Goal: Information Seeking & Learning: Compare options

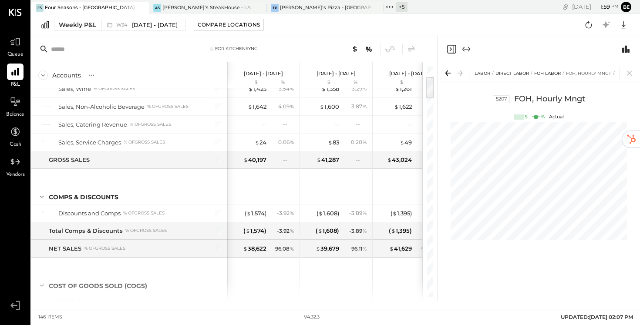
scroll to position [95, 0]
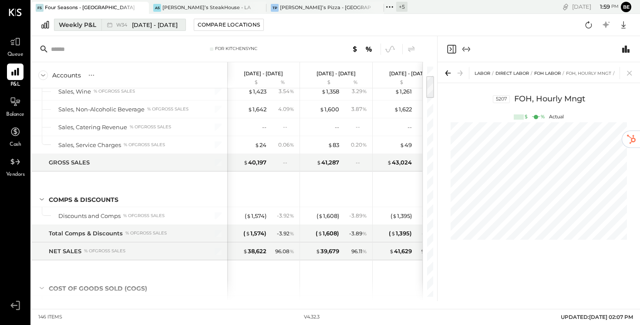
click at [137, 28] on span "[DATE] - [DATE]" at bounding box center [155, 25] width 46 height 8
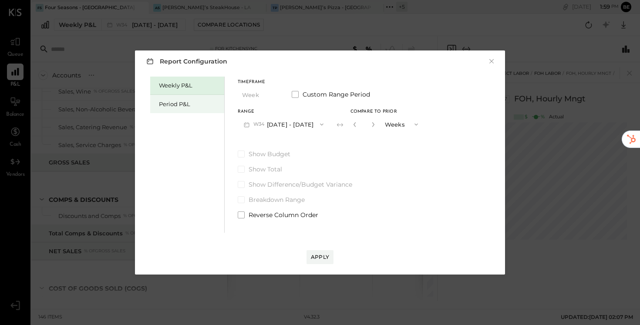
click at [186, 105] on div "Period P&L" at bounding box center [189, 104] width 61 height 8
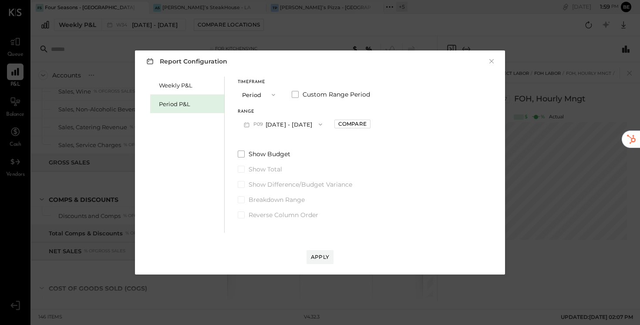
click at [324, 124] on icon "button" at bounding box center [320, 124] width 7 height 7
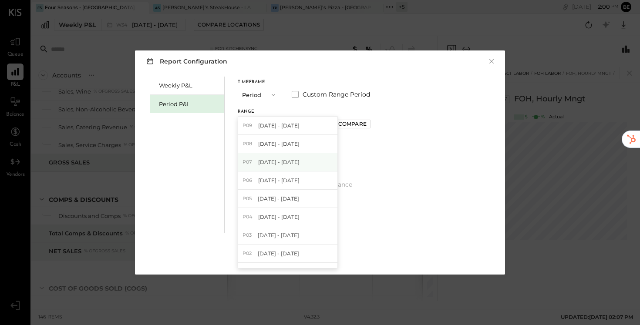
click at [300, 162] on span "[DATE] - [DATE]" at bounding box center [278, 162] width 41 height 7
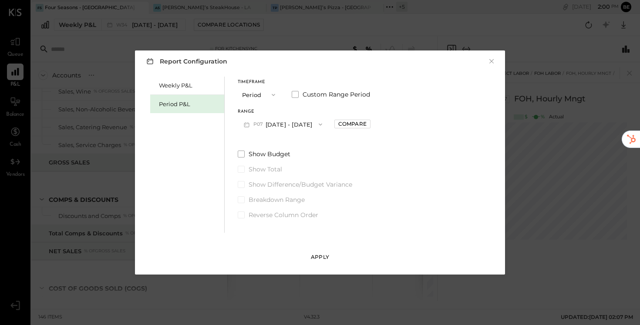
click at [321, 254] on div "Apply" at bounding box center [320, 257] width 18 height 7
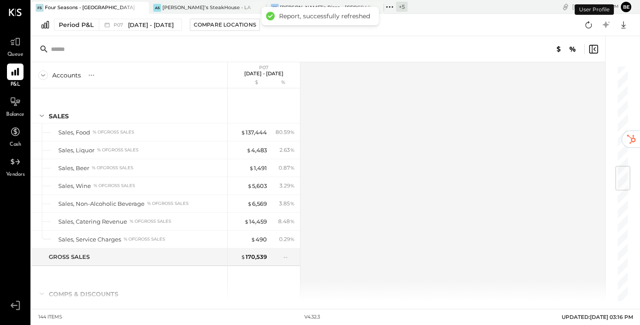
scroll to position [856, 0]
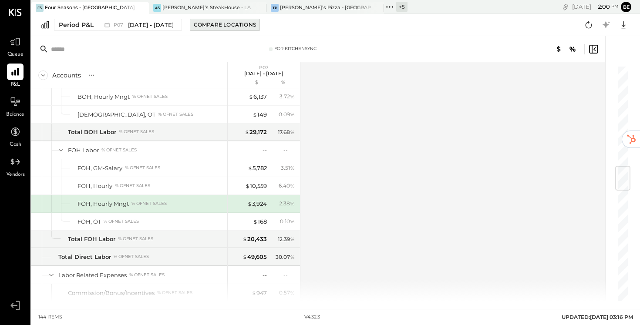
click at [219, 24] on div "Compare Locations" at bounding box center [225, 24] width 62 height 7
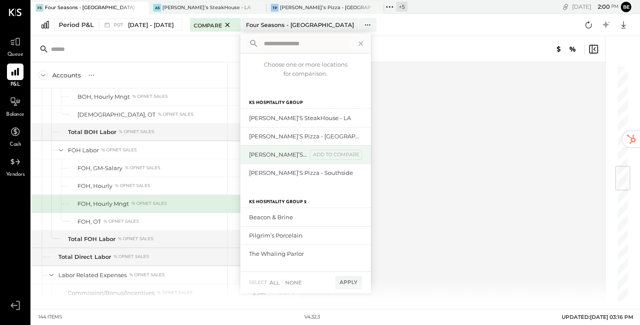
click at [280, 156] on div "[PERSON_NAME]’s Pizza - Original" at bounding box center [278, 155] width 58 height 8
click at [339, 157] on div "add to compare" at bounding box center [336, 155] width 52 height 10
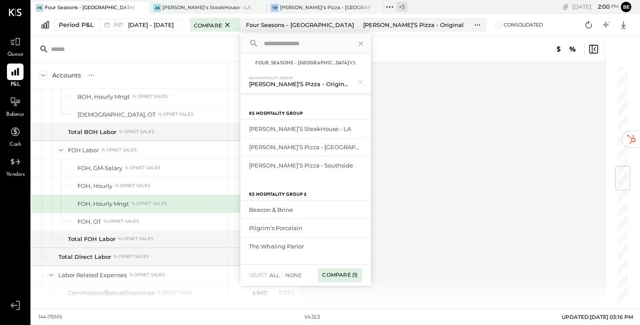
click at [347, 274] on div "Compare (1)" at bounding box center [340, 276] width 44 height 14
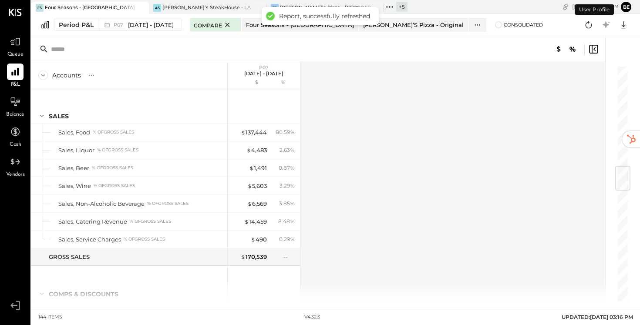
scroll to position [856, 0]
